Goal: Transaction & Acquisition: Purchase product/service

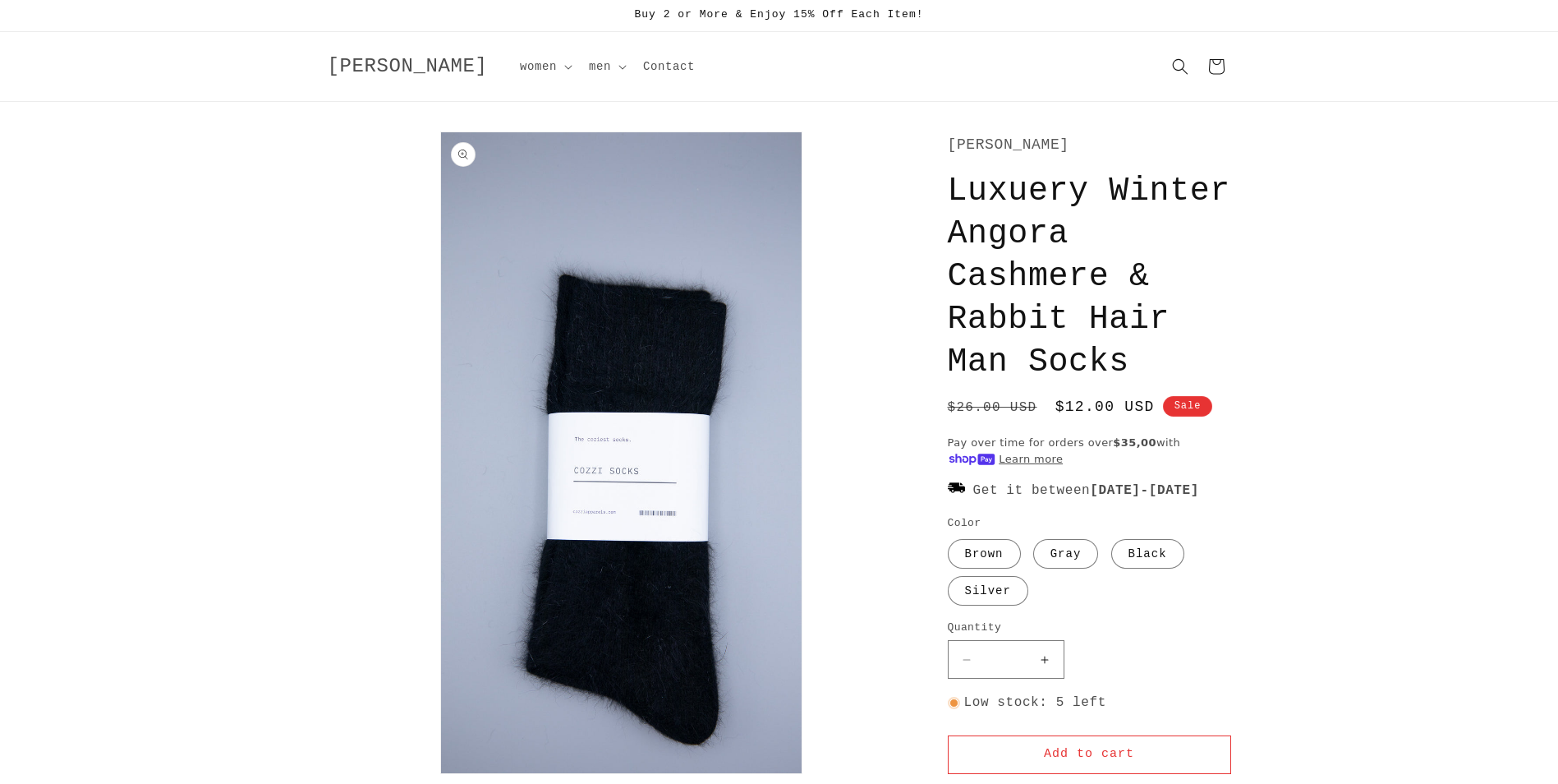
click at [650, 313] on img "Gallery Viewer" at bounding box center [621, 452] width 361 height 641
click at [640, 349] on img "Gallery Viewer" at bounding box center [621, 452] width 361 height 641
click at [653, 345] on img "Gallery Viewer" at bounding box center [621, 452] width 361 height 641
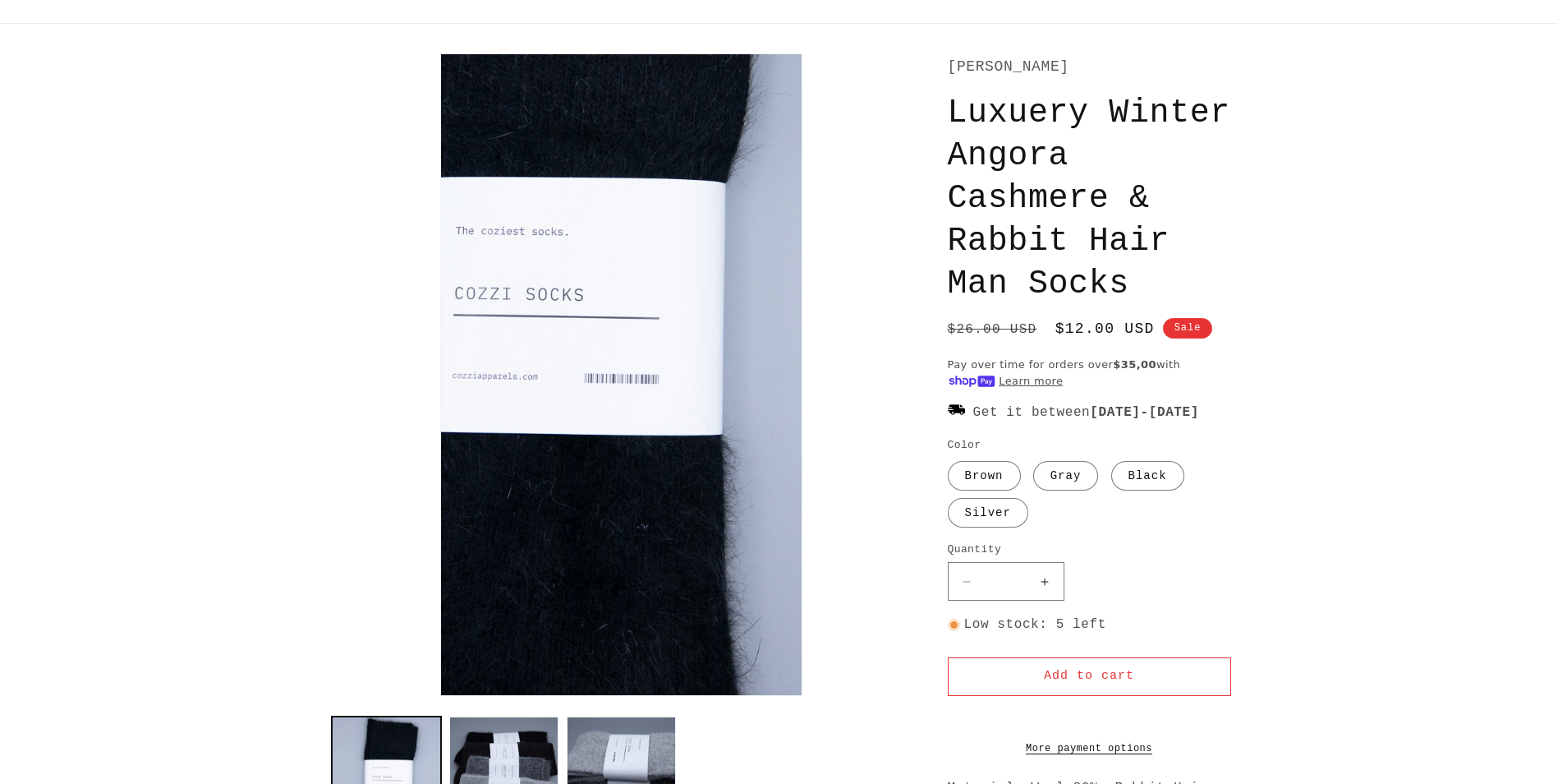
scroll to position [164, 0]
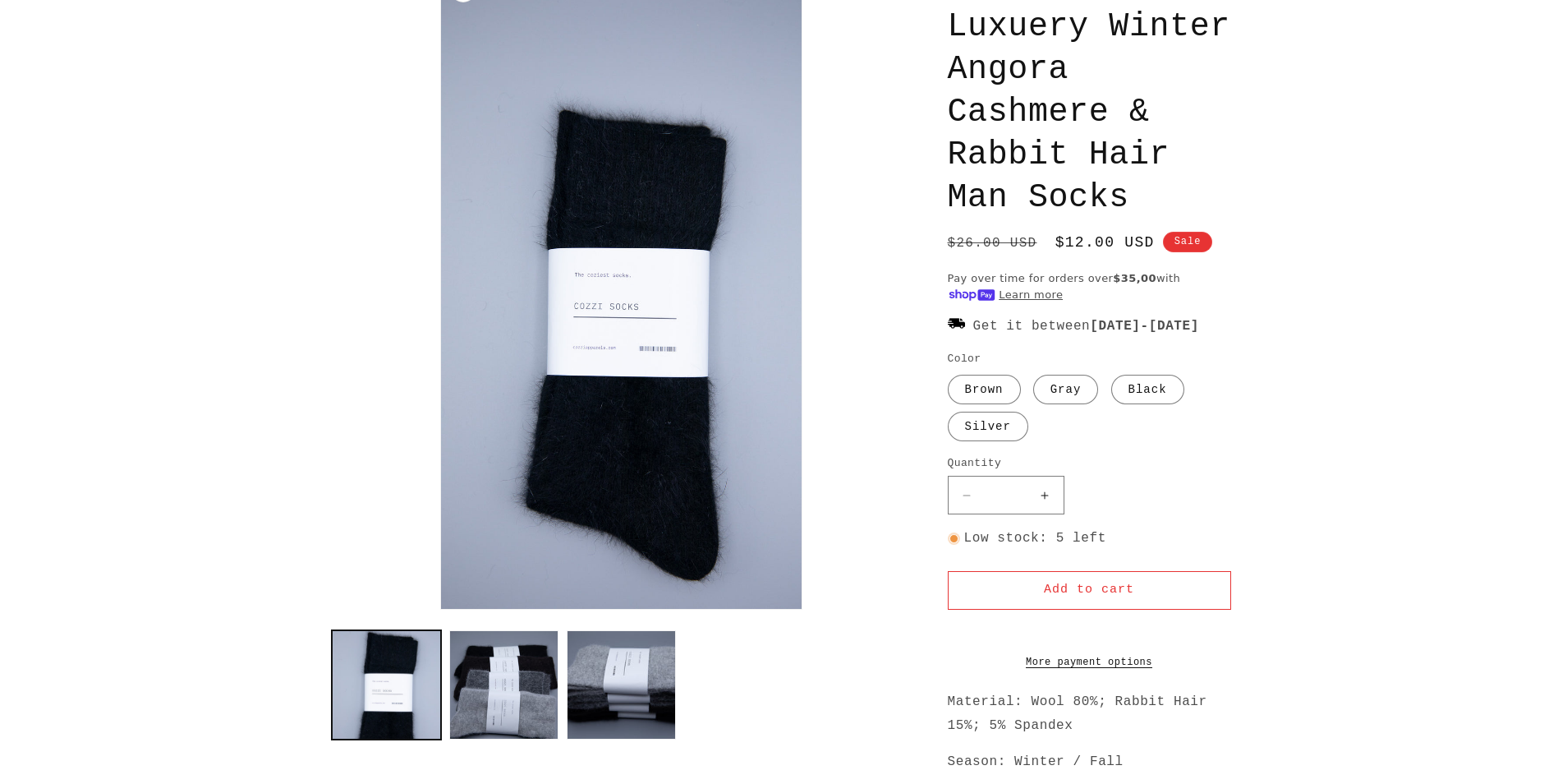
click at [613, 170] on img "Gallery Viewer" at bounding box center [621, 288] width 361 height 641
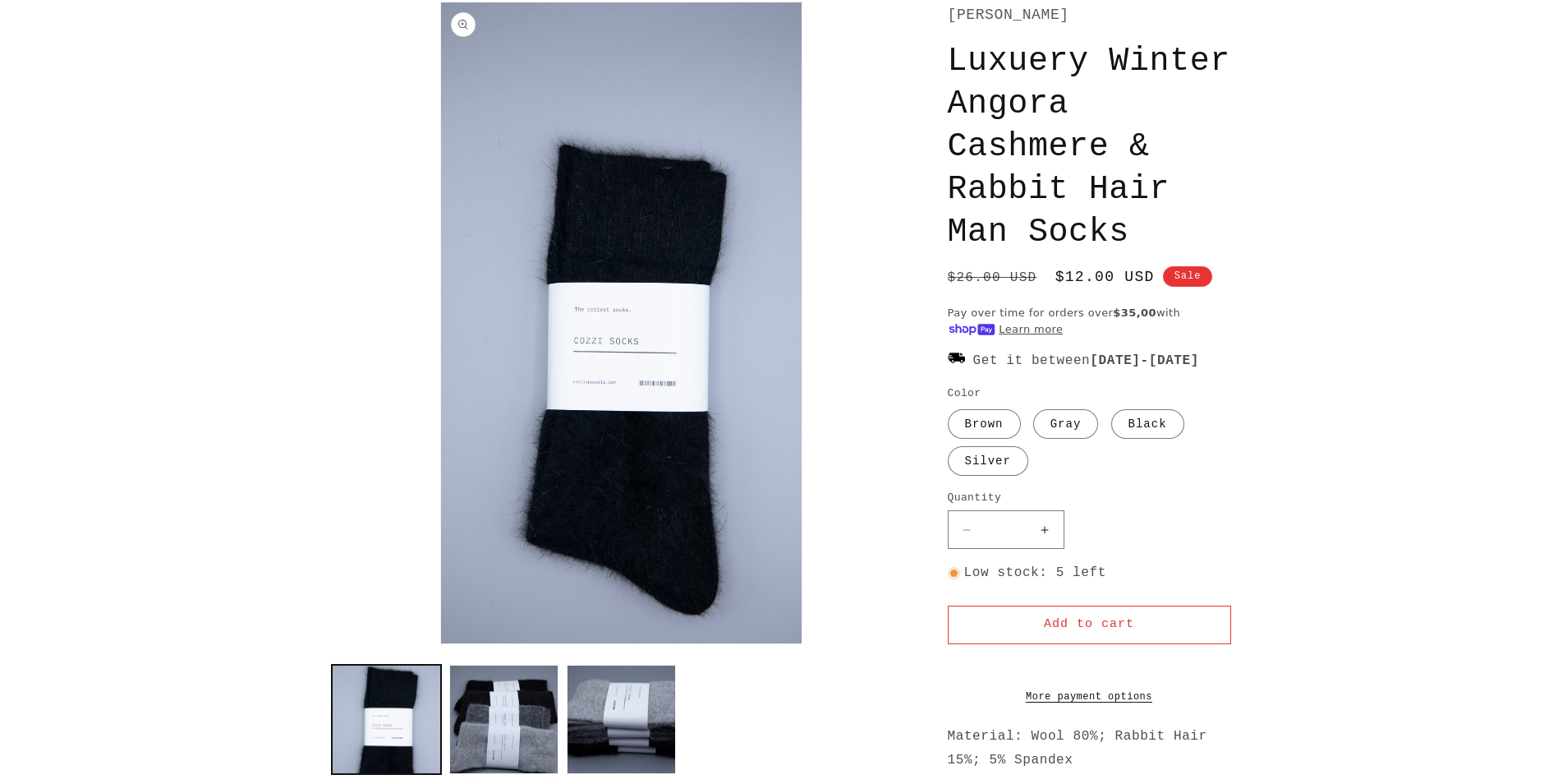
scroll to position [0, 0]
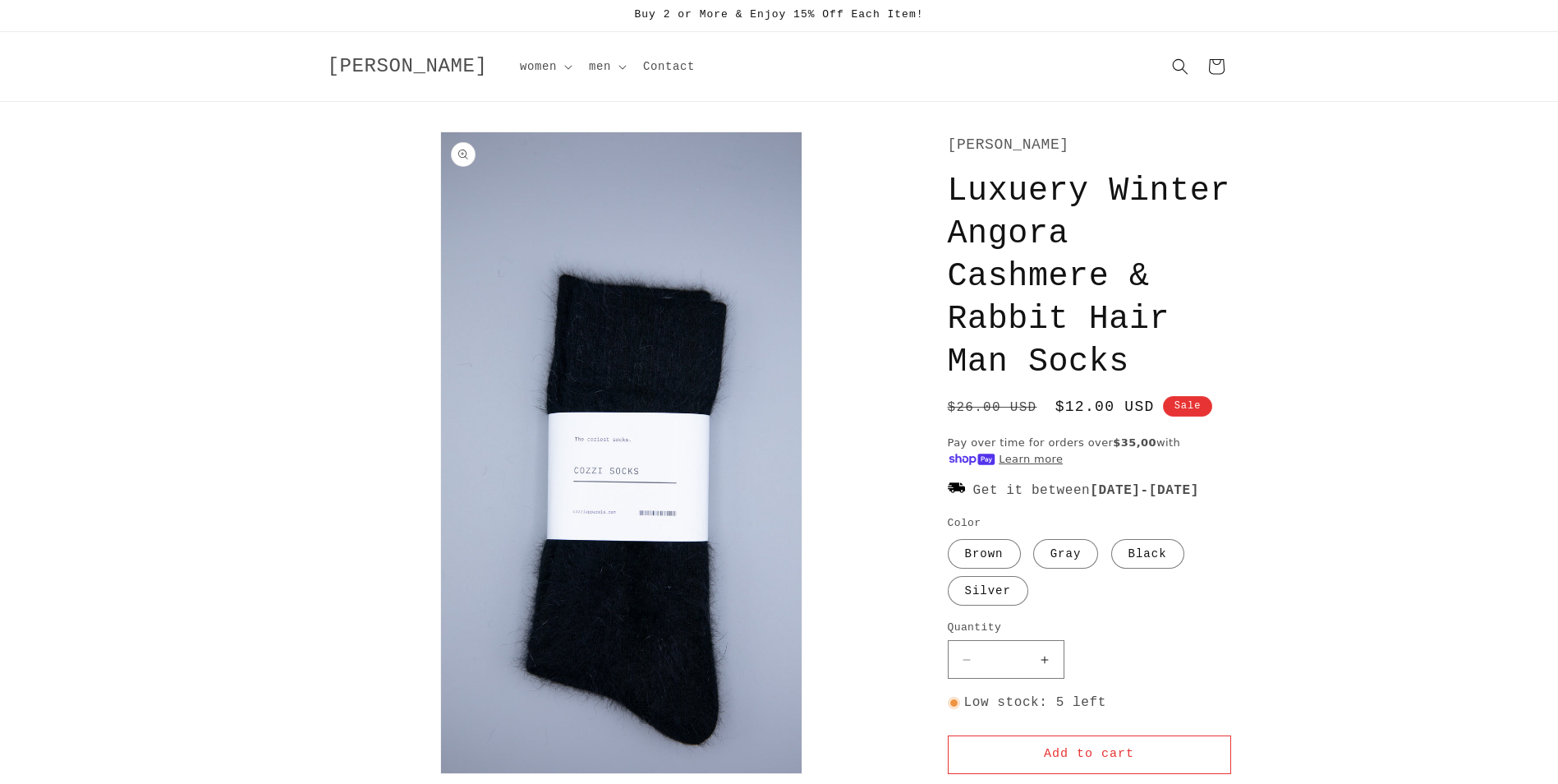
click at [629, 331] on img "Gallery Viewer" at bounding box center [621, 452] width 361 height 641
click at [615, 306] on img "Gallery Viewer" at bounding box center [621, 452] width 361 height 641
click at [649, 315] on img "Gallery Viewer" at bounding box center [621, 452] width 361 height 641
click at [636, 377] on img "Gallery Viewer" at bounding box center [621, 452] width 361 height 641
click at [636, 305] on img "Gallery Viewer" at bounding box center [621, 452] width 361 height 641
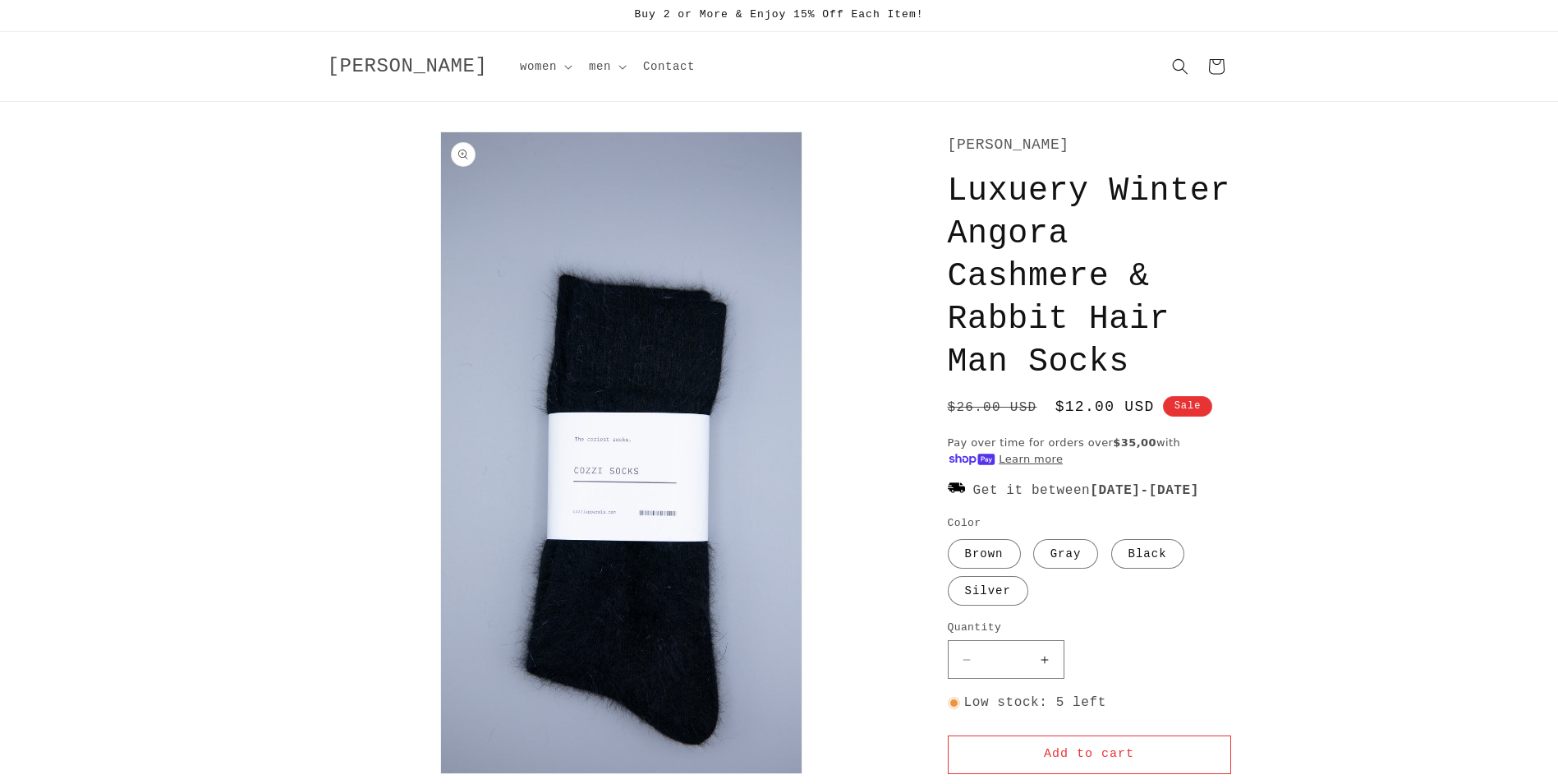
click at [642, 628] on img "Gallery Viewer" at bounding box center [621, 452] width 361 height 641
click at [659, 317] on img "Gallery Viewer" at bounding box center [621, 452] width 361 height 641
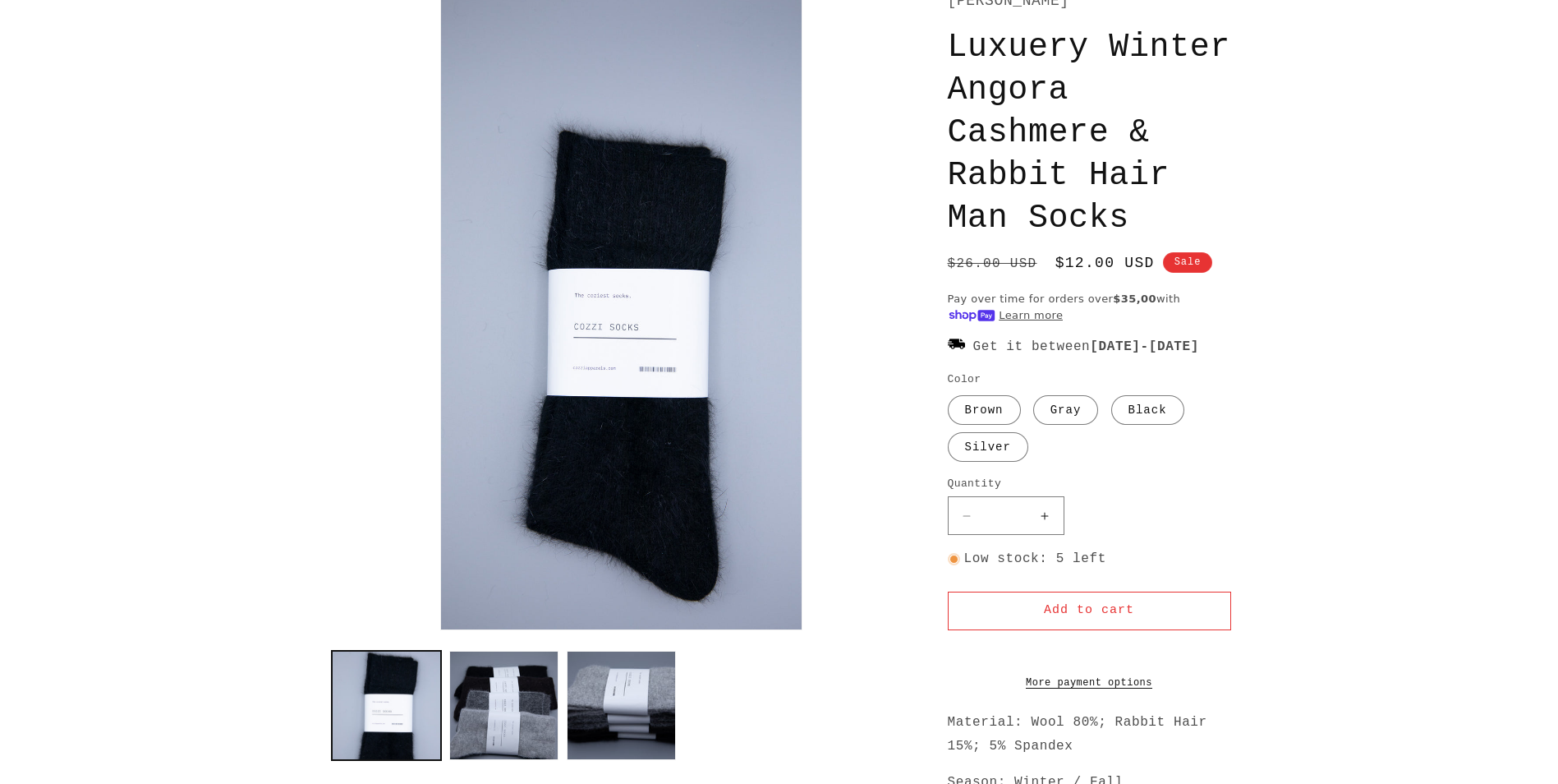
scroll to position [164, 0]
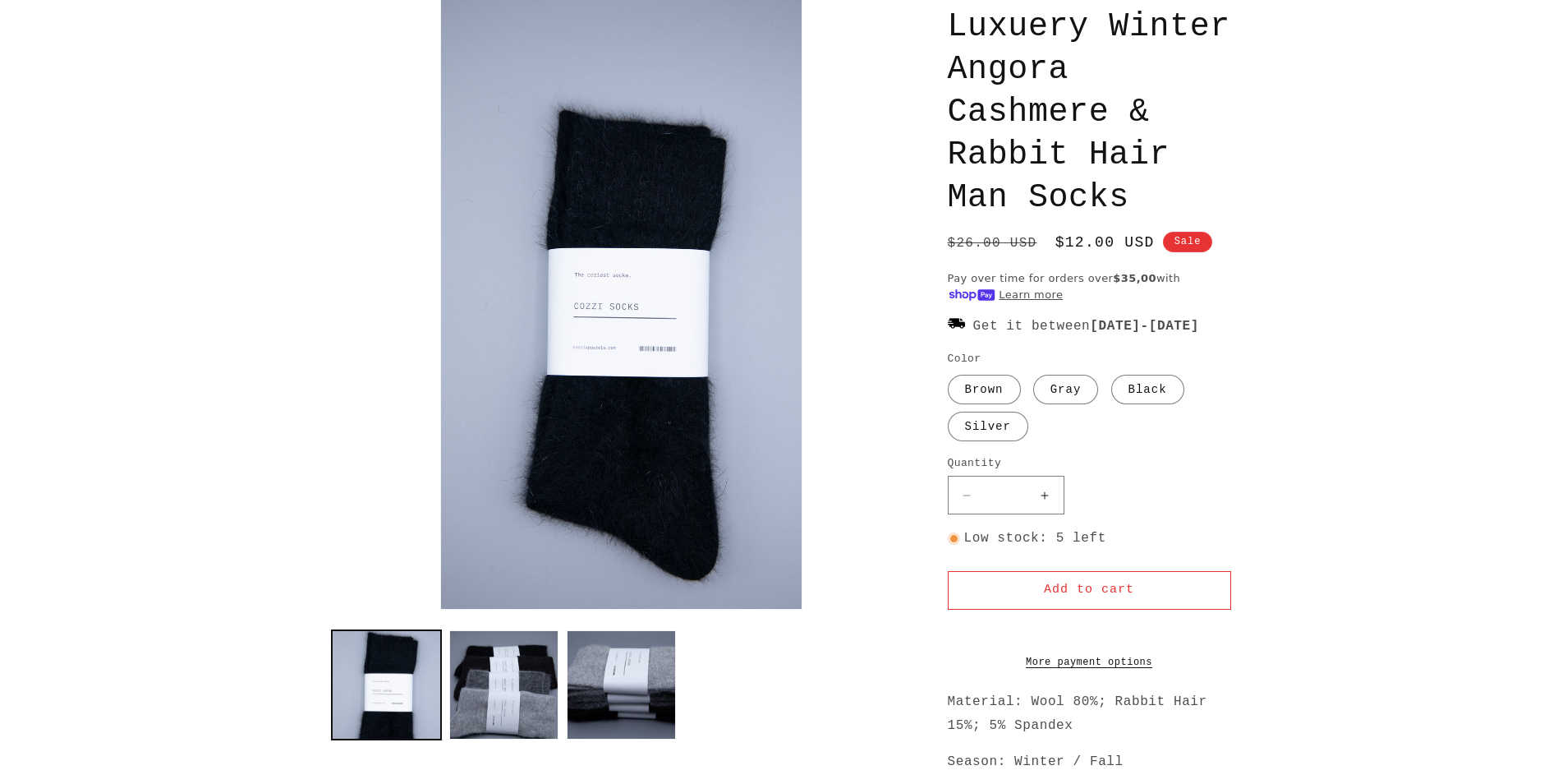
click at [1049, 514] on button "Increase quantity for Luxuery Winter Angora Cashmere &amp; Rabbit Hair Man Socks" at bounding box center [1045, 495] width 37 height 38
type input "*"
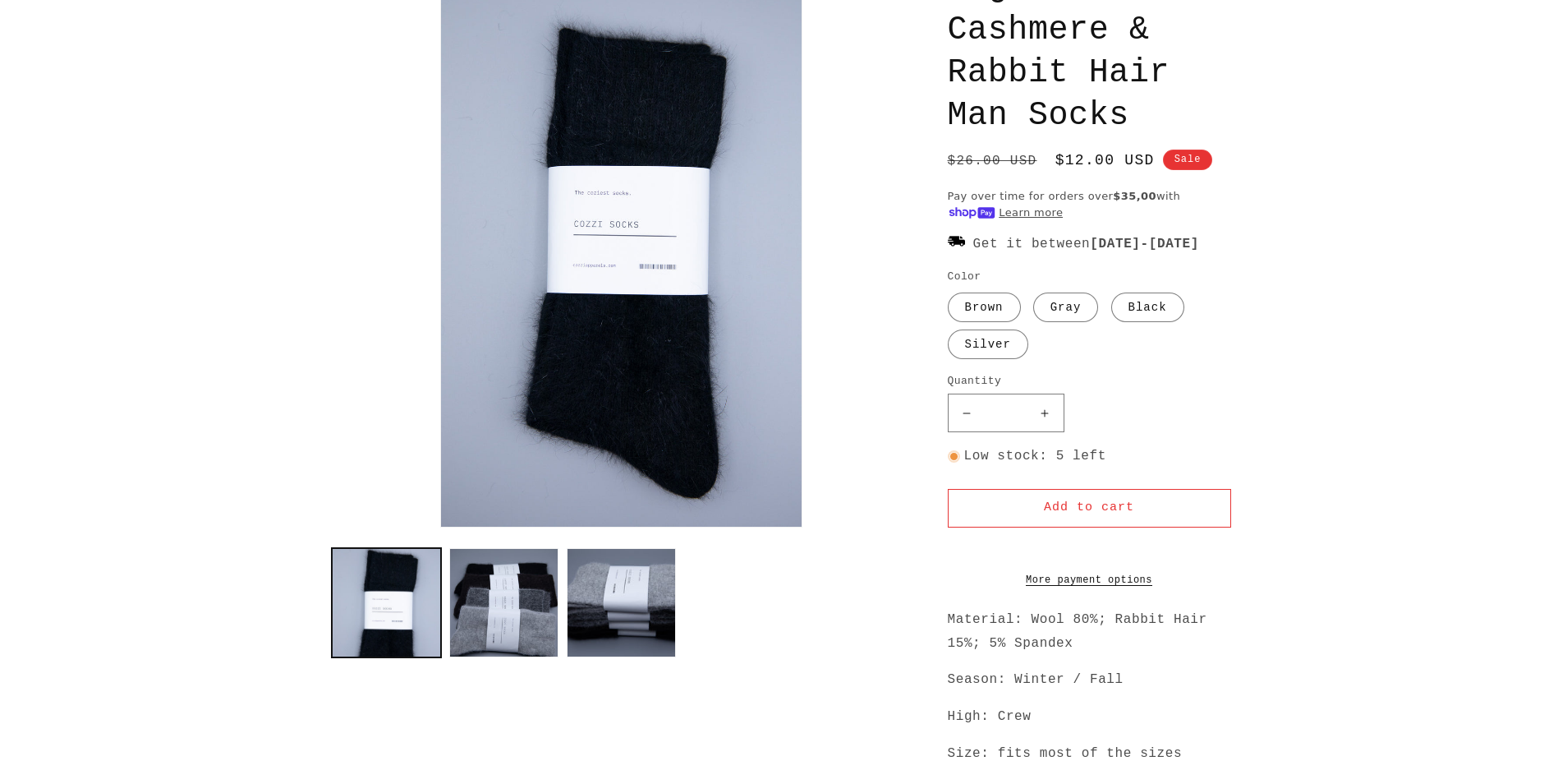
click at [957, 555] on shop-pay-wallet-button at bounding box center [952, 547] width 8 height 15
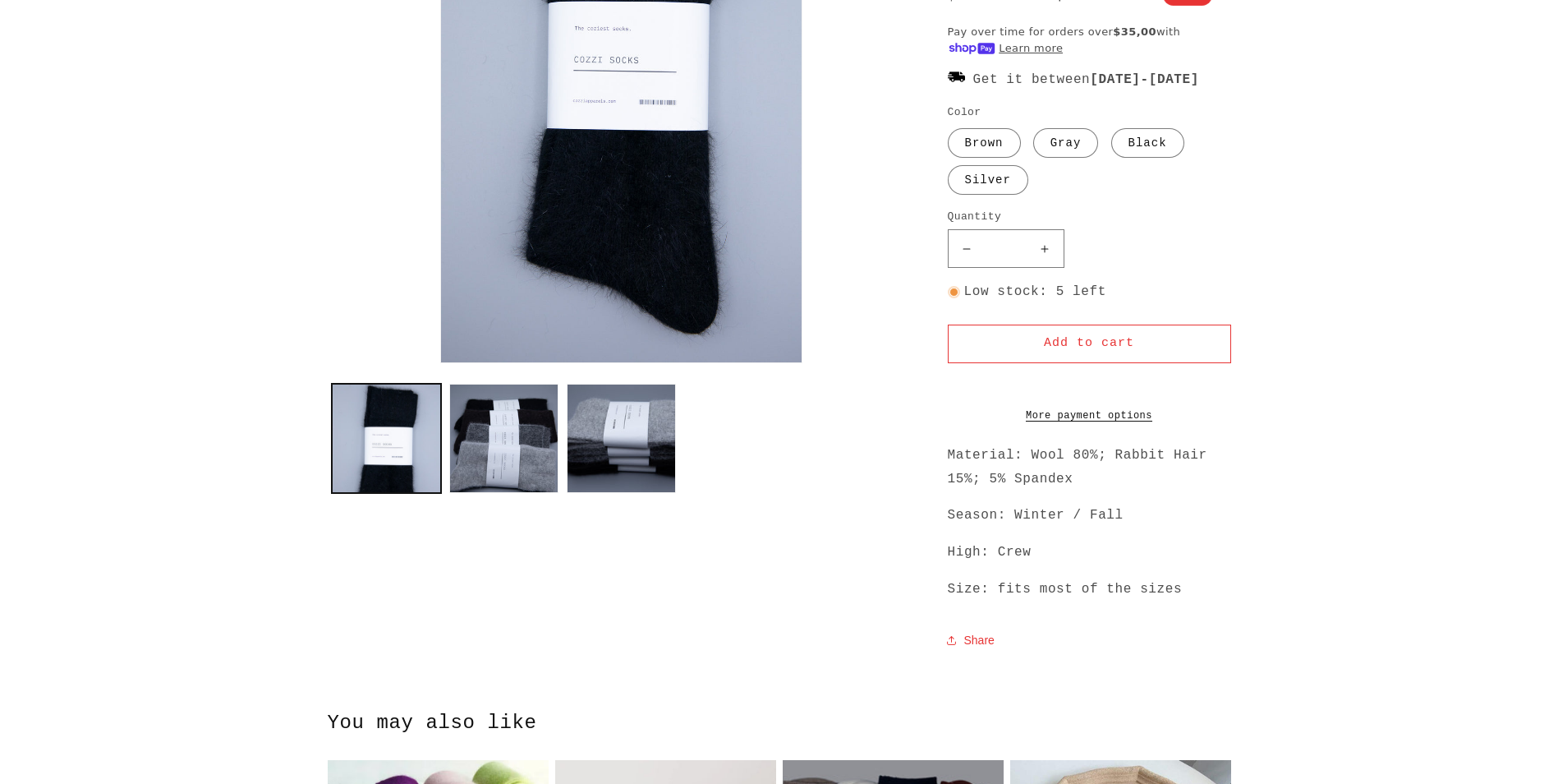
scroll to position [493, 0]
